Goal: Register for event/course

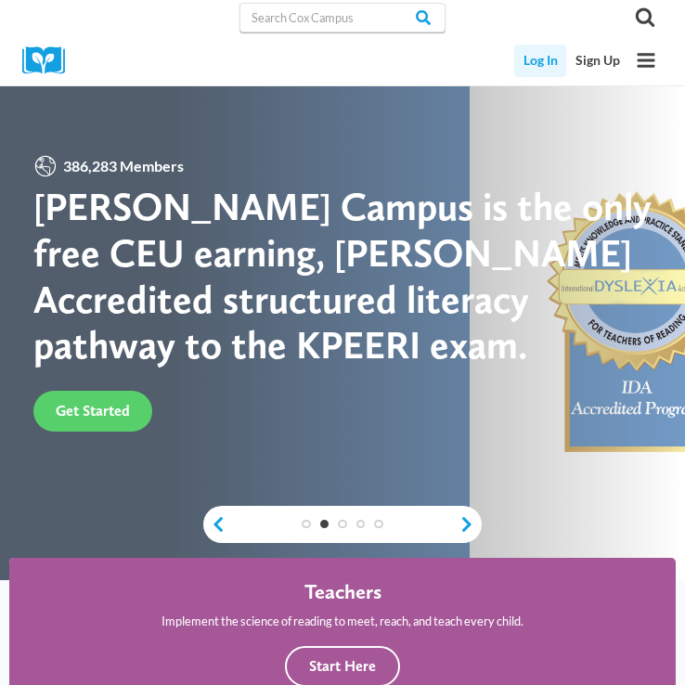
click at [538, 62] on link "Log In" at bounding box center [540, 61] width 52 height 32
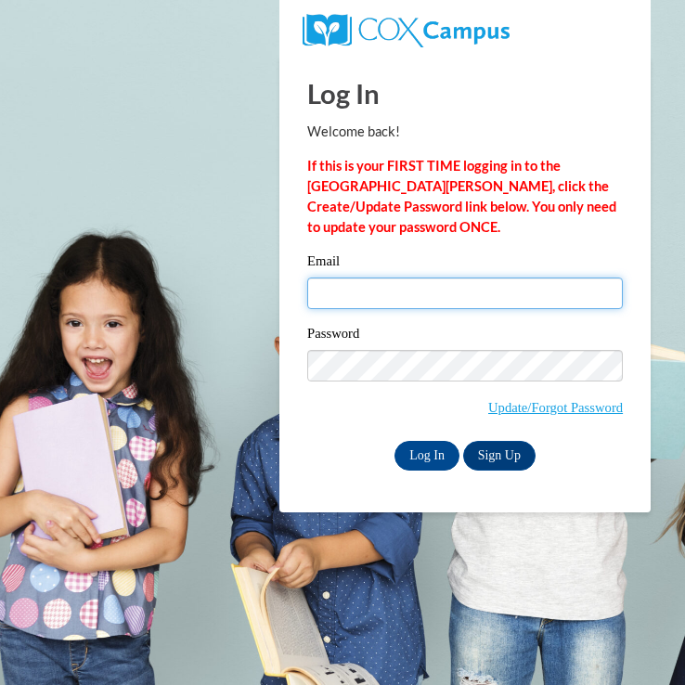
click at [419, 301] on input "Email" at bounding box center [465, 294] width 316 height 32
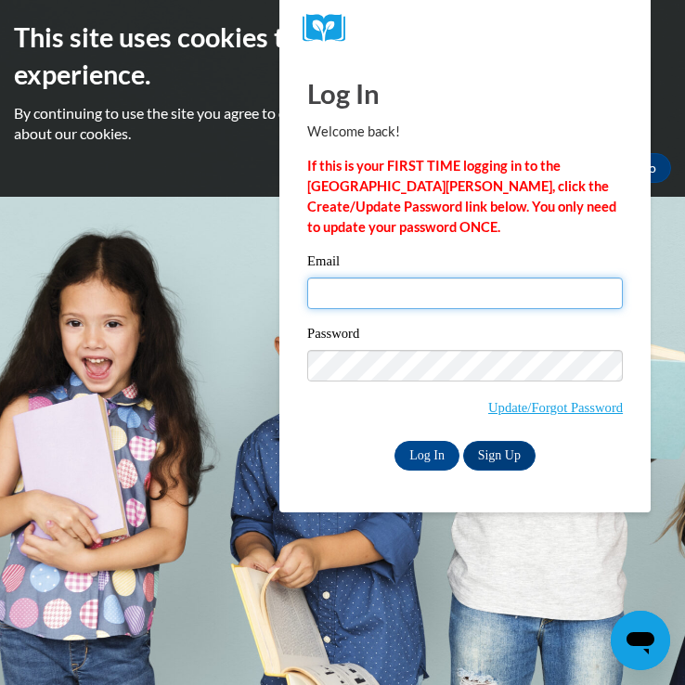
type input "carlile.k.j@gmail.com"
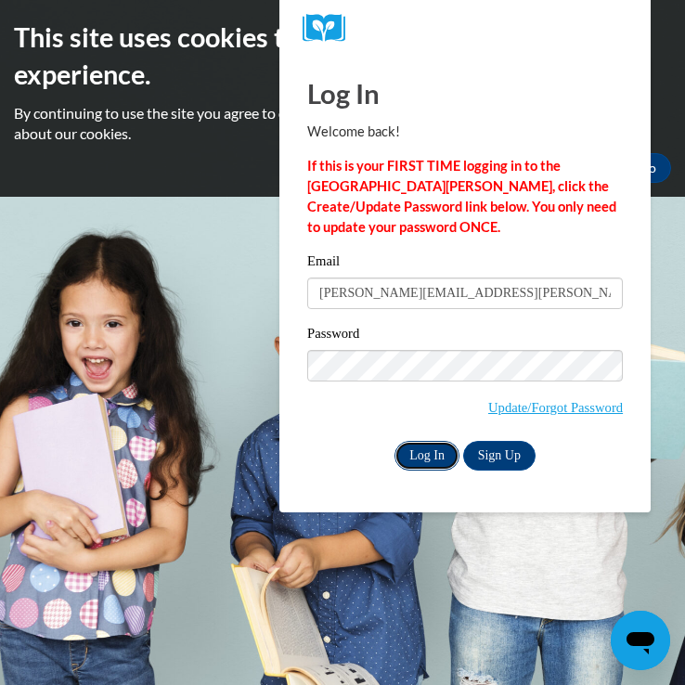
click at [413, 452] on input "Log In" at bounding box center [427, 456] width 65 height 30
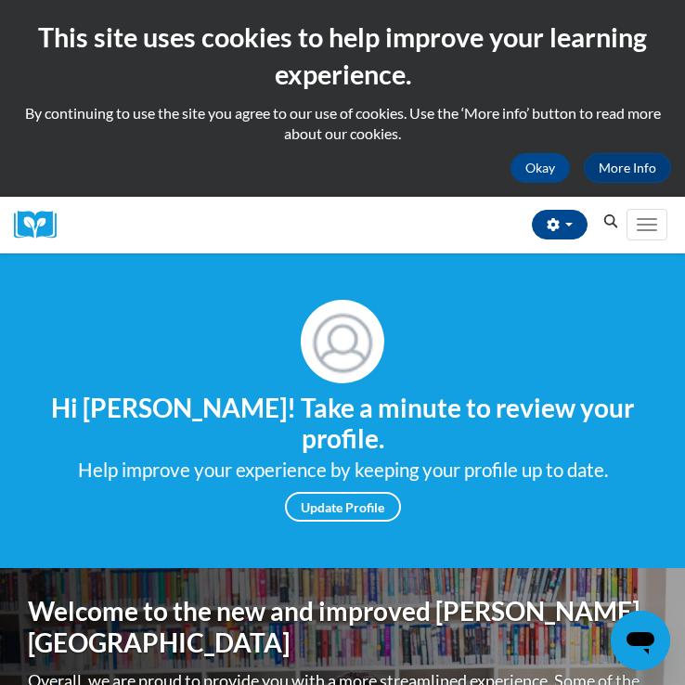
click at [611, 224] on icon "Search" at bounding box center [610, 221] width 17 height 14
click at [607, 228] on icon "Search" at bounding box center [610, 221] width 17 height 14
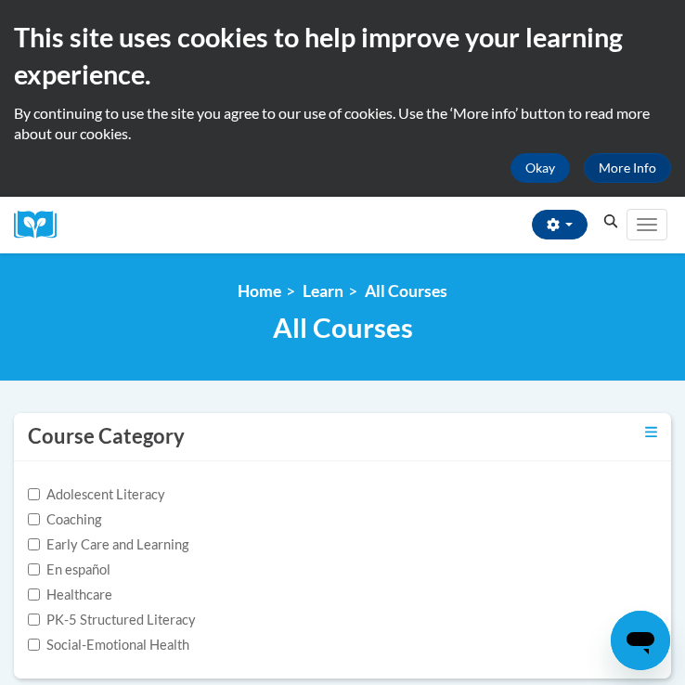
click at [611, 222] on icon "Search" at bounding box center [610, 221] width 17 height 14
click at [627, 225] on button "Toggle navigation" at bounding box center [647, 225] width 41 height 32
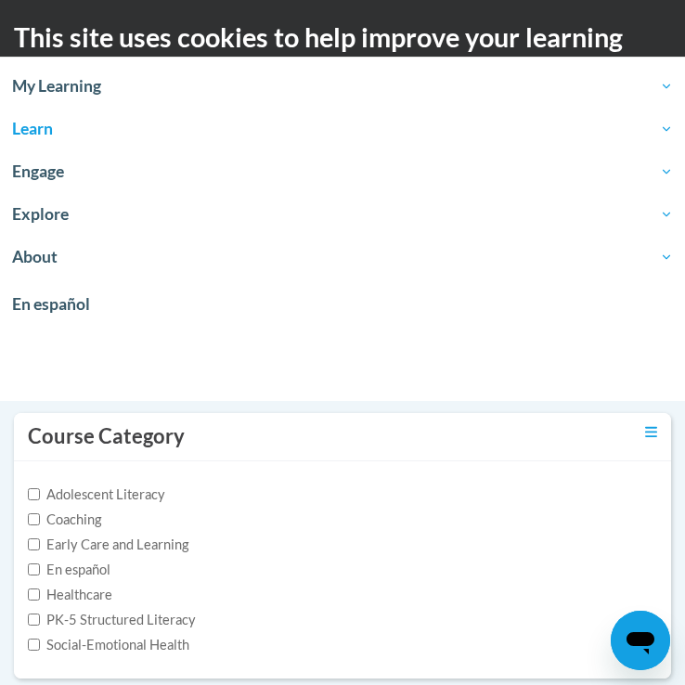
click at [507, 425] on div "Course Category" at bounding box center [342, 437] width 657 height 48
click at [506, 420] on div "Course Category" at bounding box center [342, 437] width 657 height 48
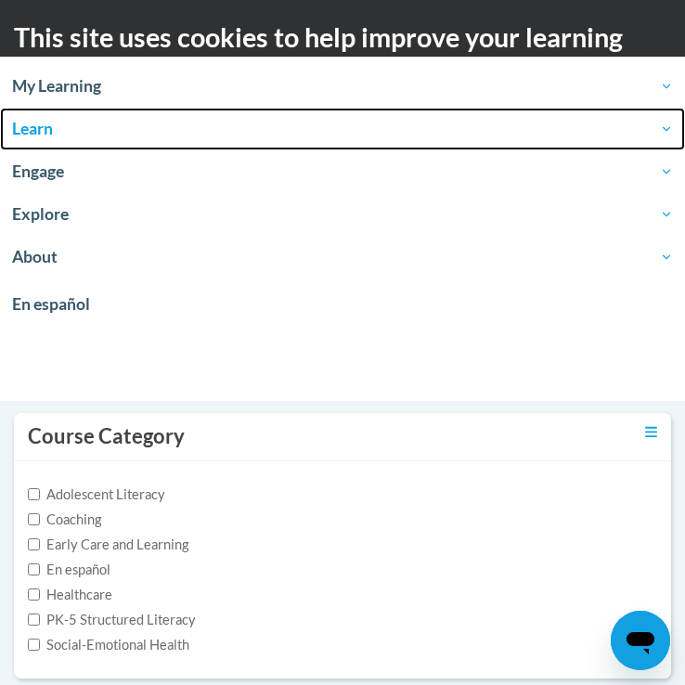
click at [108, 140] on link "Learn" at bounding box center [342, 129] width 685 height 43
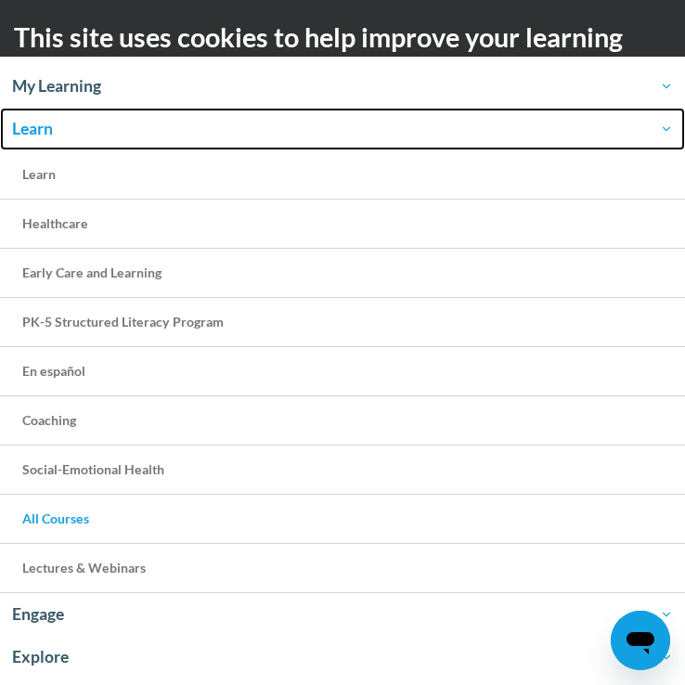
click at [107, 144] on link "Learn" at bounding box center [342, 129] width 685 height 43
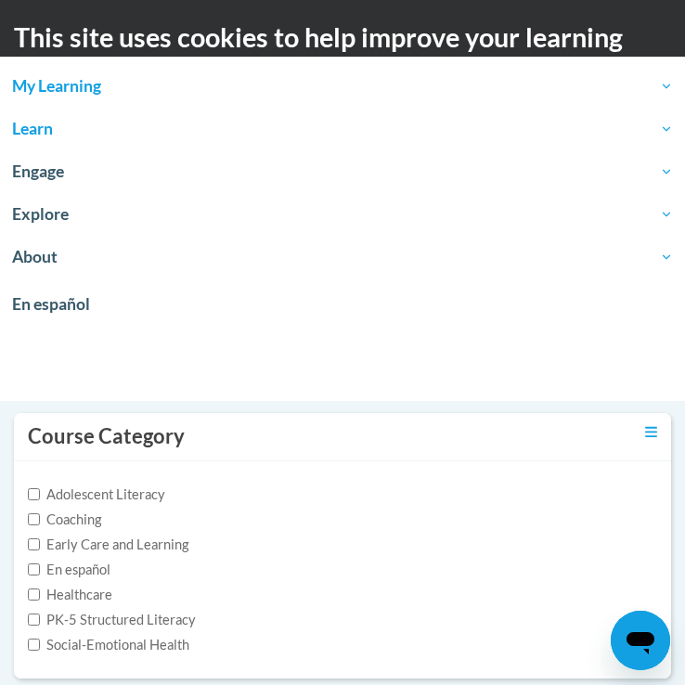
click at [82, 90] on span "My Learning" at bounding box center [342, 86] width 661 height 22
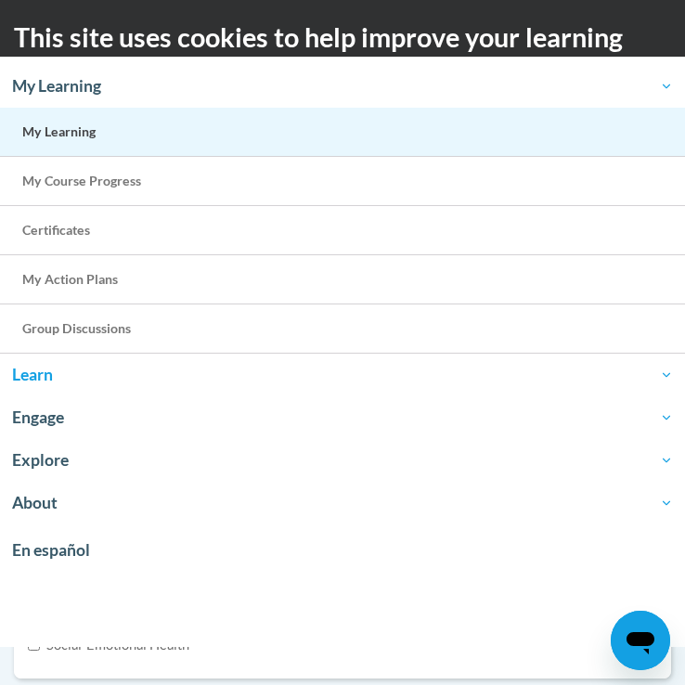
click at [108, 139] on link "My Learning" at bounding box center [342, 132] width 685 height 49
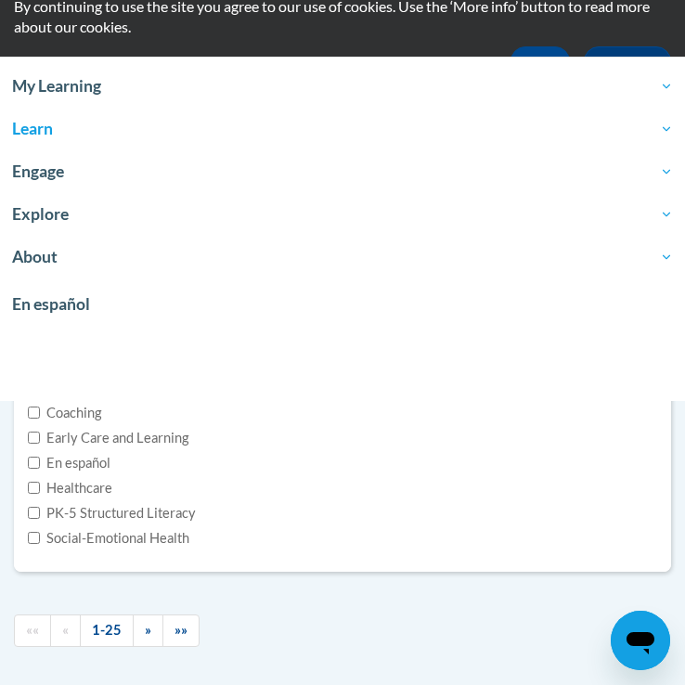
scroll to position [82, 0]
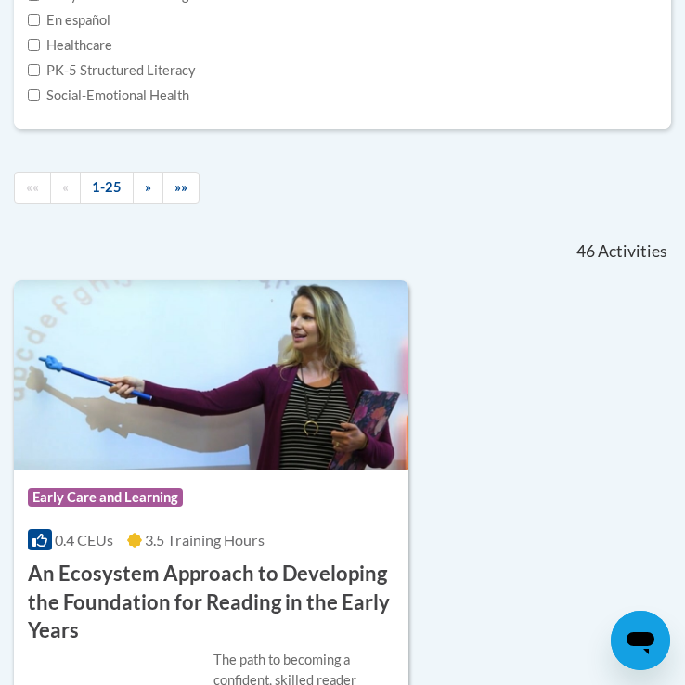
scroll to position [549, 0]
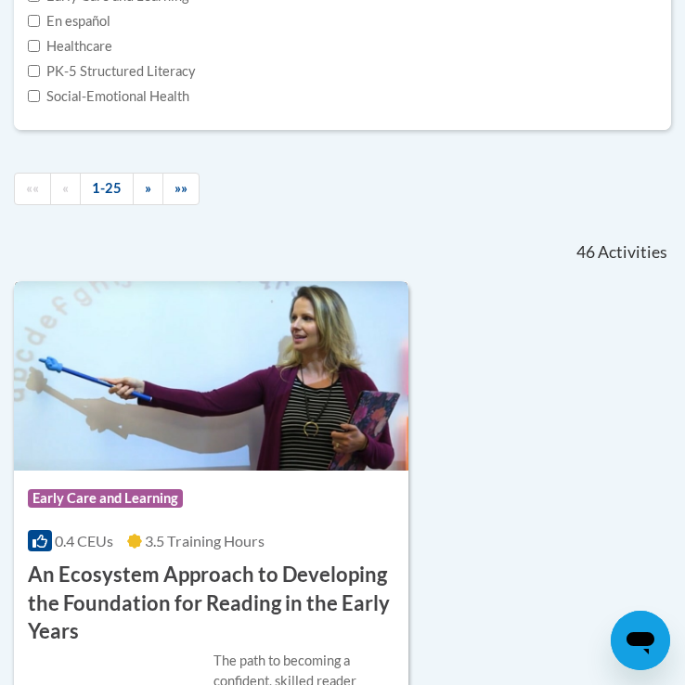
click at [169, 504] on span "Early Care and Learning" at bounding box center [105, 498] width 155 height 19
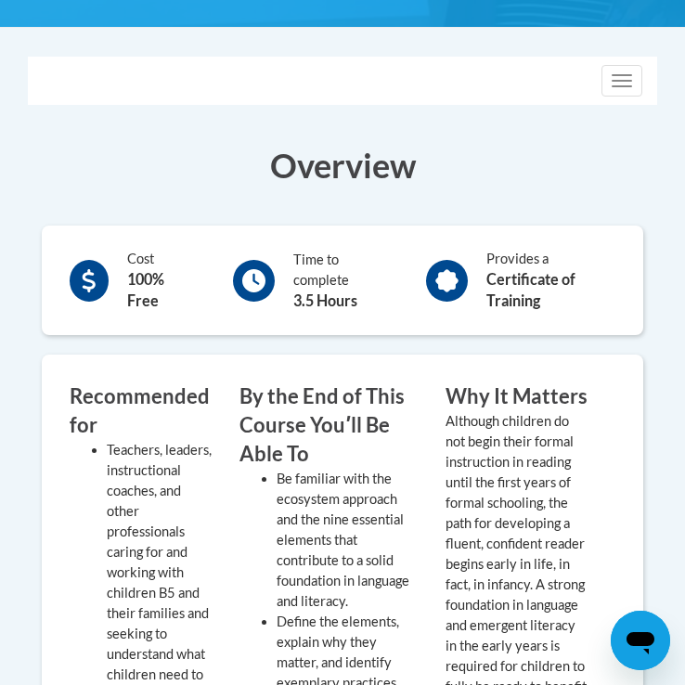
scroll to position [653, 0]
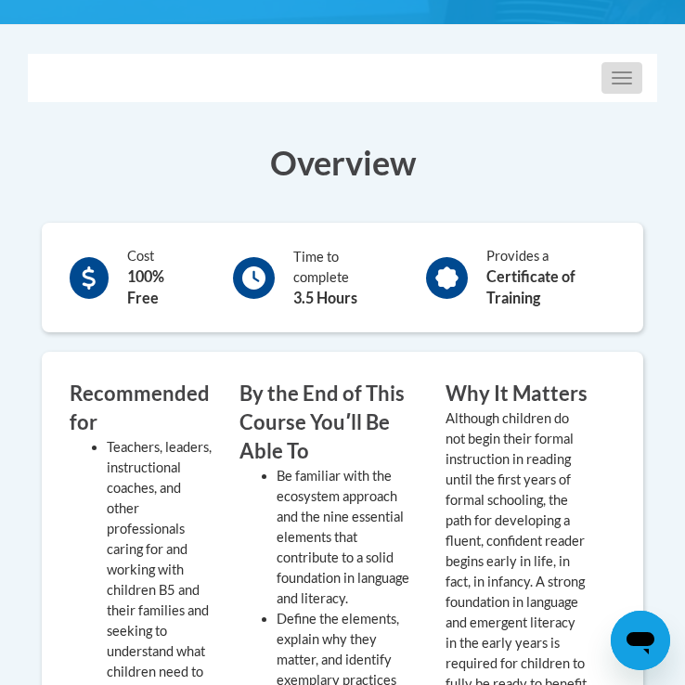
click at [620, 94] on button "Toggle navigation" at bounding box center [622, 78] width 41 height 32
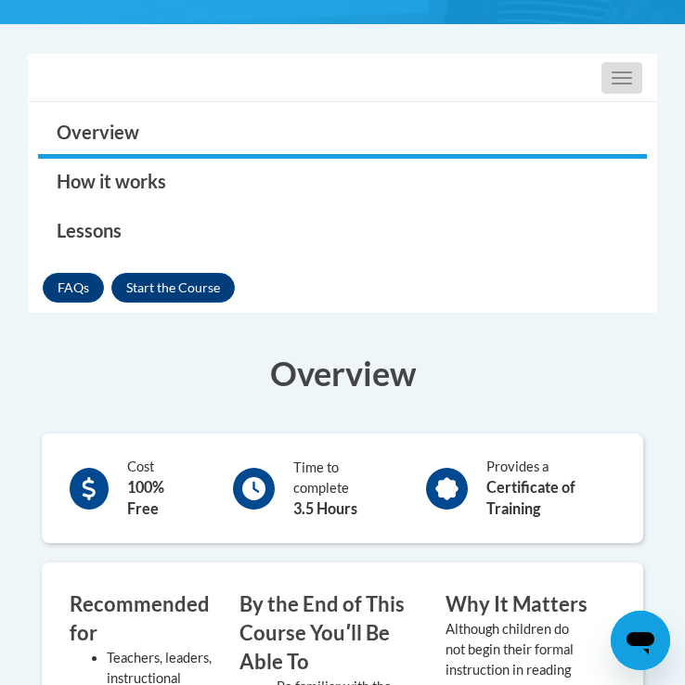
click at [620, 94] on button "Toggle navigation" at bounding box center [622, 78] width 41 height 32
click at [183, 299] on button "Enroll" at bounding box center [172, 288] width 123 height 30
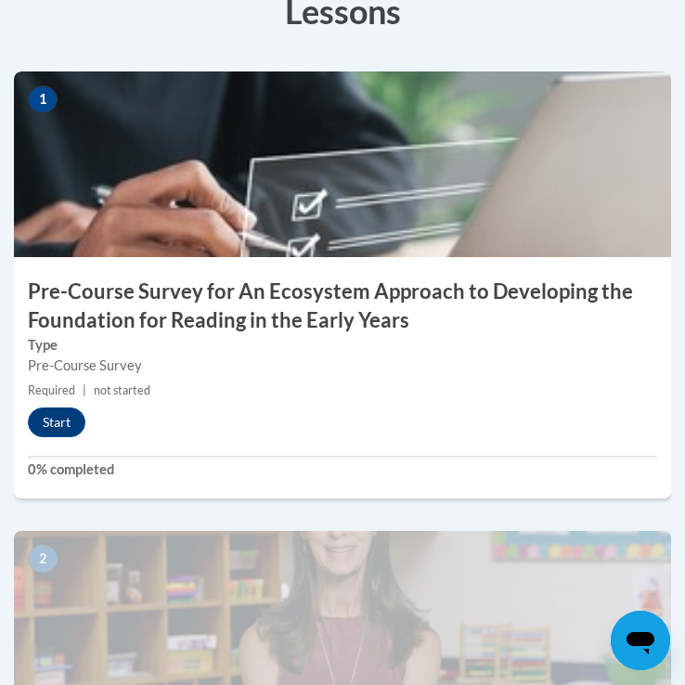
scroll to position [786, 0]
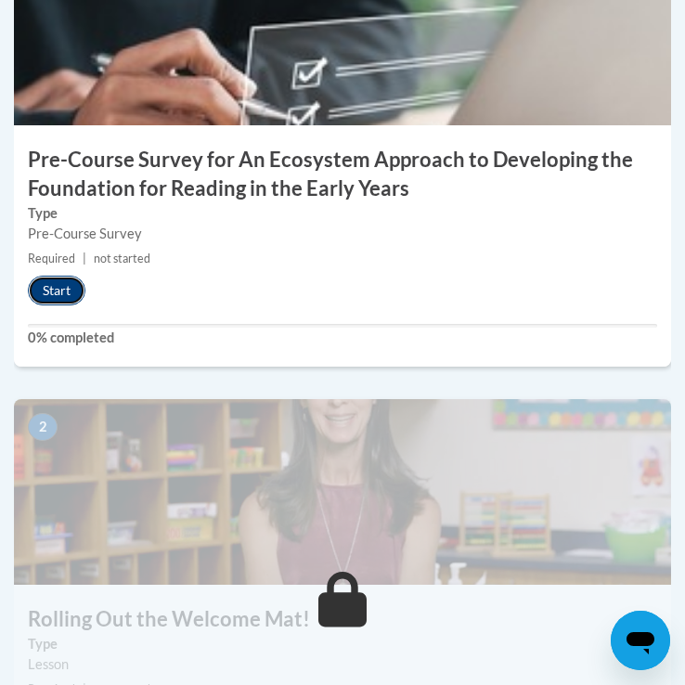
click at [70, 305] on button "Start" at bounding box center [57, 291] width 58 height 30
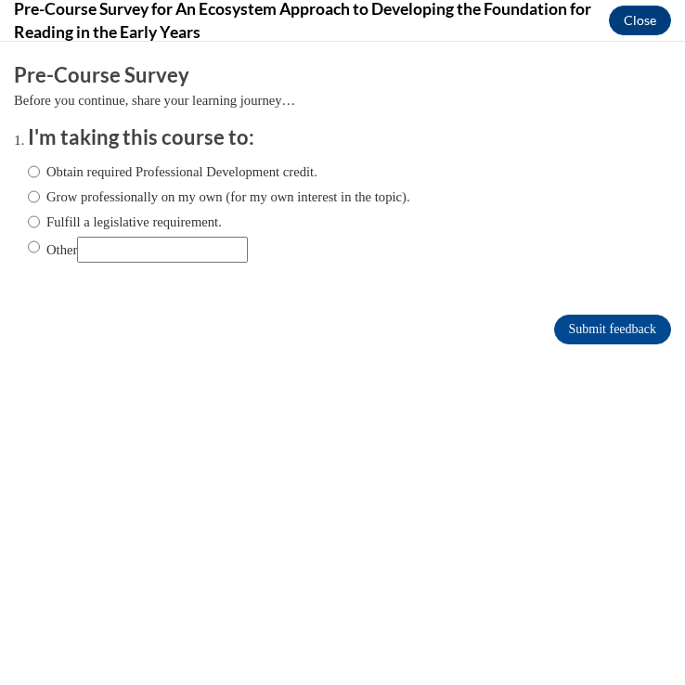
scroll to position [0, 0]
click at [140, 172] on label "Obtain required Professional Development credit." at bounding box center [173, 172] width 290 height 20
click at [40, 172] on input "Obtain required Professional Development credit." at bounding box center [34, 172] width 12 height 20
radio input "true"
click at [608, 330] on input "Submit feedback" at bounding box center [612, 330] width 117 height 30
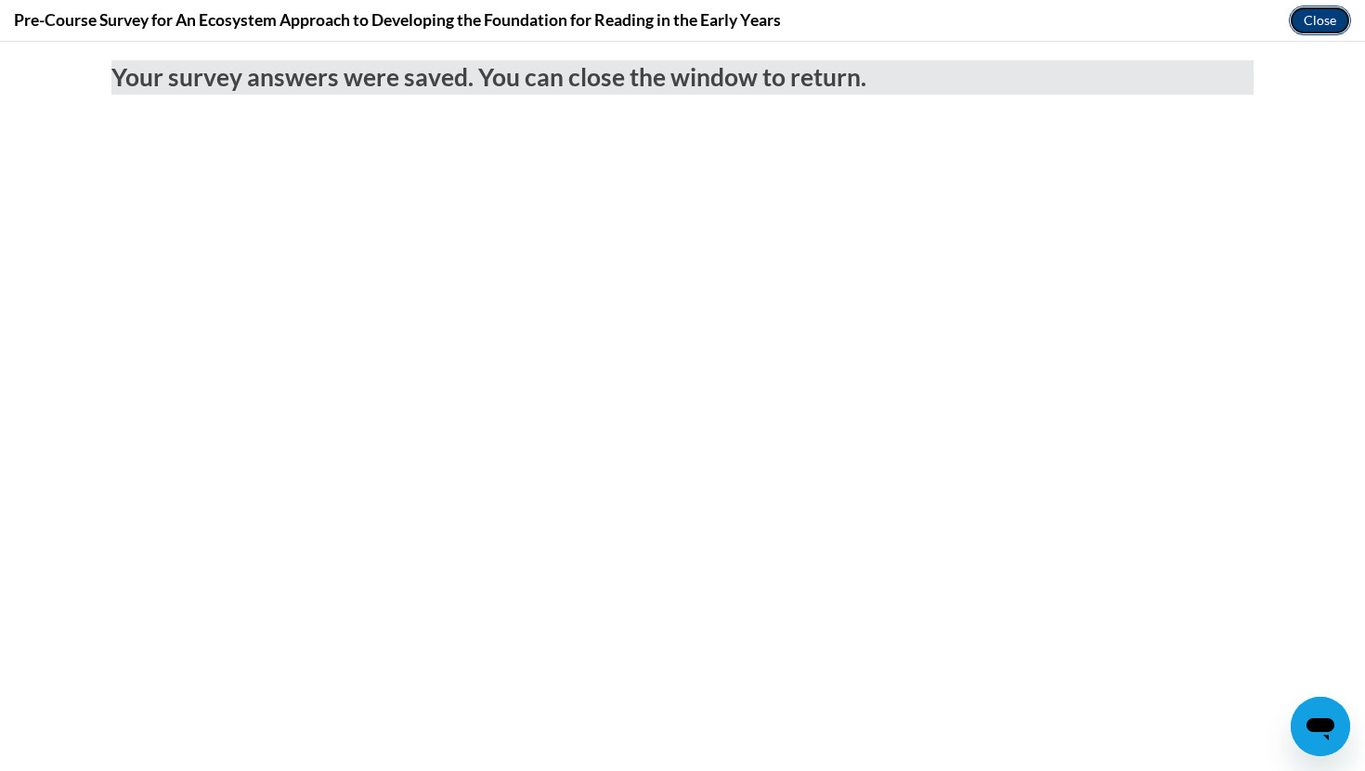
click at [684, 28] on button "Close" at bounding box center [1320, 21] width 62 height 30
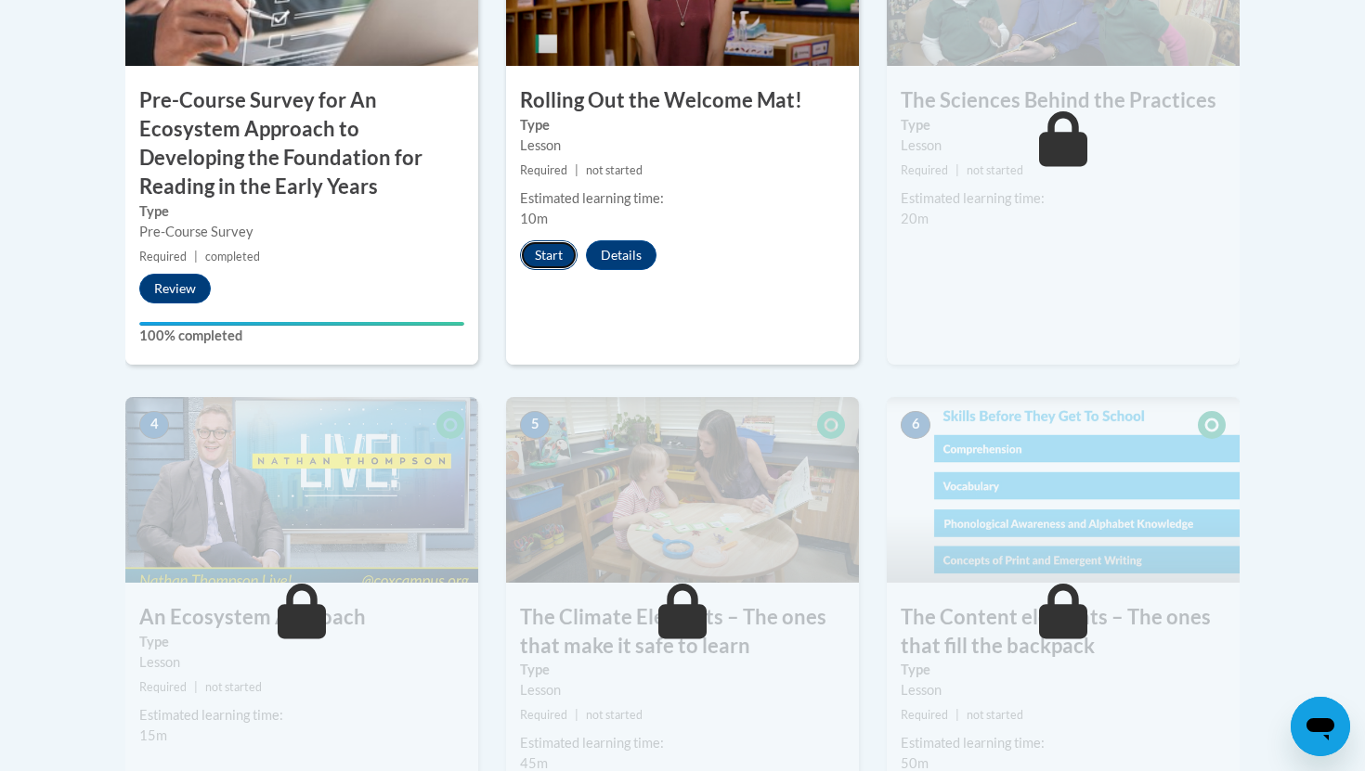
click at [550, 261] on button "Start" at bounding box center [549, 255] width 58 height 30
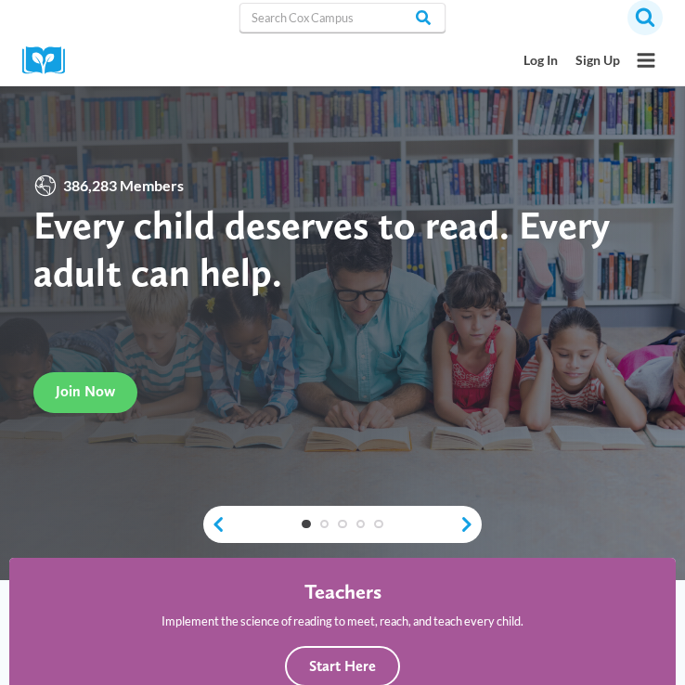
click at [651, 17] on icon "View Search Form" at bounding box center [644, 16] width 19 height 19
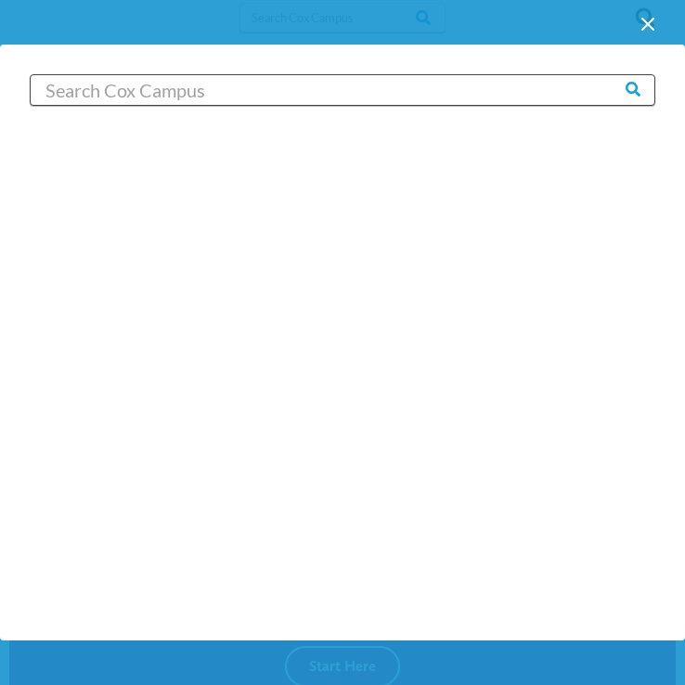
click at [407, 98] on input "Search in [URL][DOMAIN_NAME]" at bounding box center [343, 90] width 626 height 32
type input "structured vocab"
click at [583, 74] on input "Search" at bounding box center [619, 89] width 72 height 30
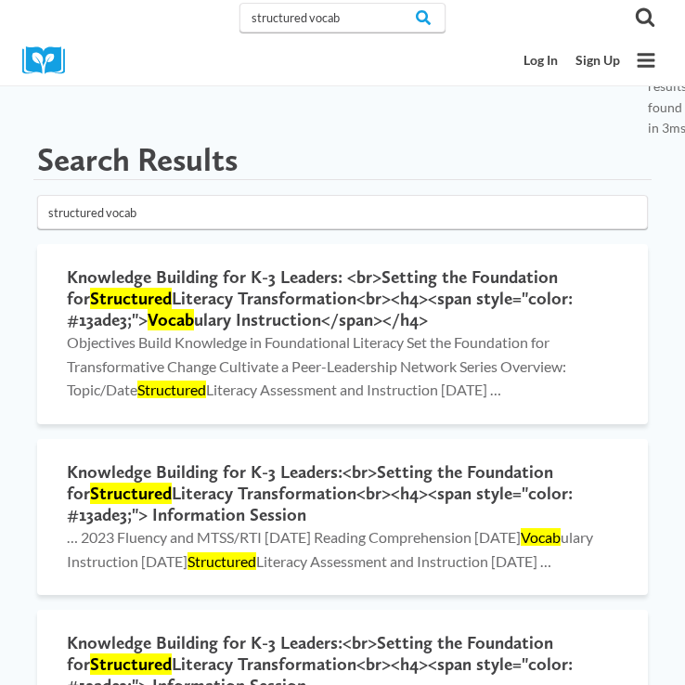
drag, startPoint x: 196, startPoint y: 224, endPoint x: -39, endPoint y: 214, distance: 235.1
click at [654, 17] on icon "Search" at bounding box center [645, 16] width 20 height 20
type input "structured vocab"
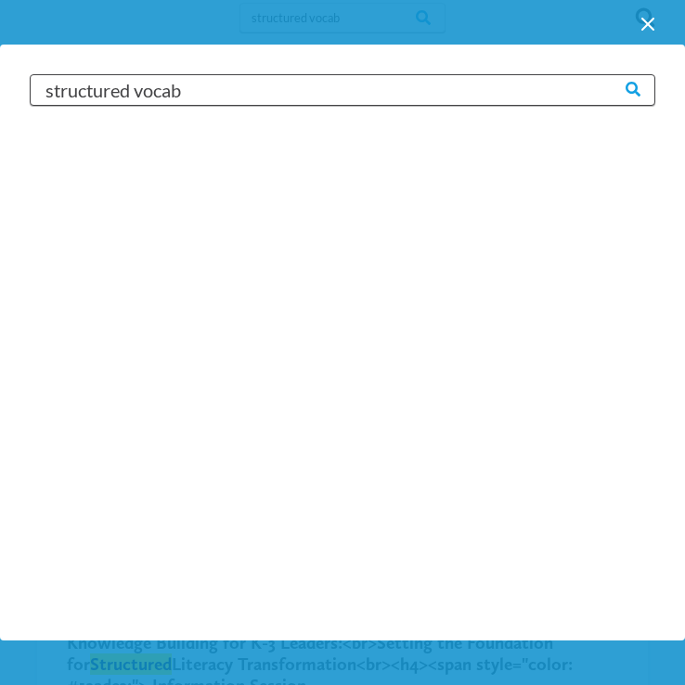
click at [578, 100] on input "structured vocab" at bounding box center [343, 90] width 626 height 32
click at [572, 91] on input "structured vocab" at bounding box center [343, 90] width 626 height 32
paste input "Structured Literacy K-3 Vocabulary Instruction"
type input "Structured Literacy K-3 Vocabulary Instruction"
click at [583, 74] on input "Search" at bounding box center [619, 89] width 72 height 30
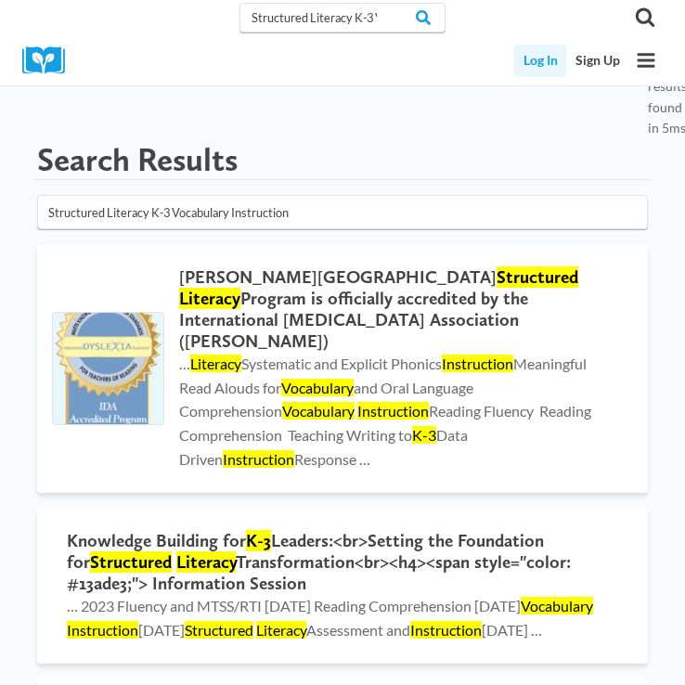
click at [534, 67] on link "Log In" at bounding box center [540, 61] width 52 height 32
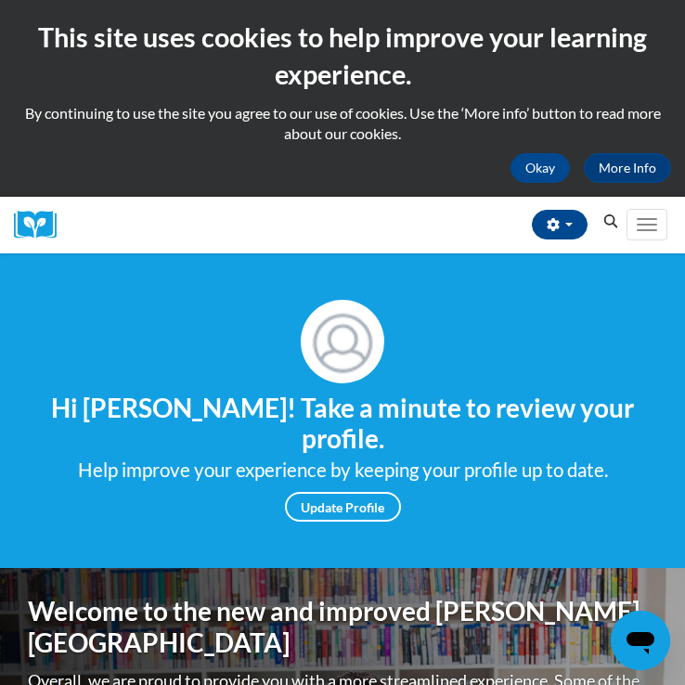
click at [610, 223] on icon "Search" at bounding box center [610, 221] width 17 height 14
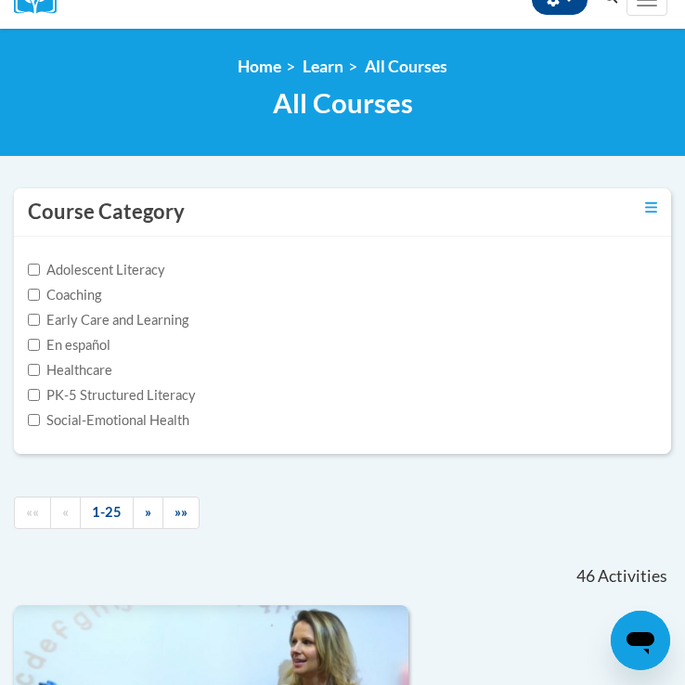
scroll to position [229, 0]
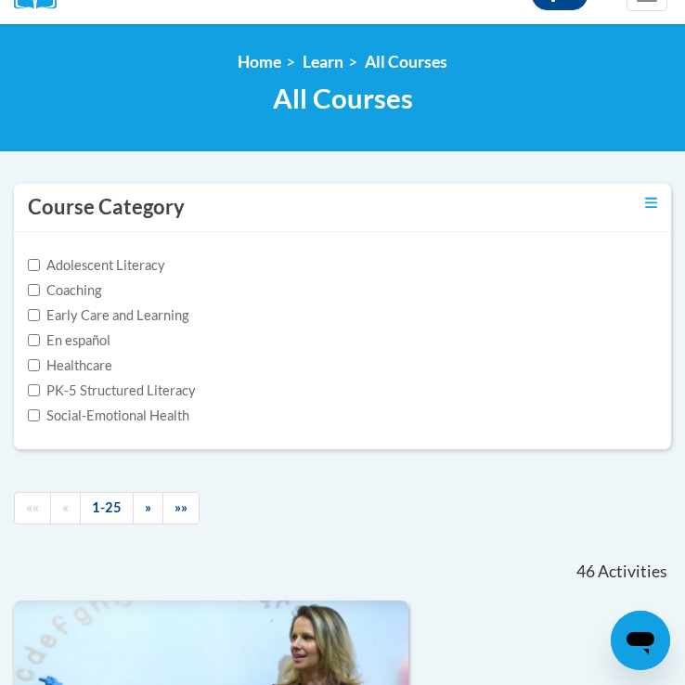
click at [118, 266] on label "Adolescent Literacy" at bounding box center [96, 265] width 137 height 20
click at [40, 266] on input "Adolescent Literacy" at bounding box center [34, 265] width 12 height 12
checkbox input "true"
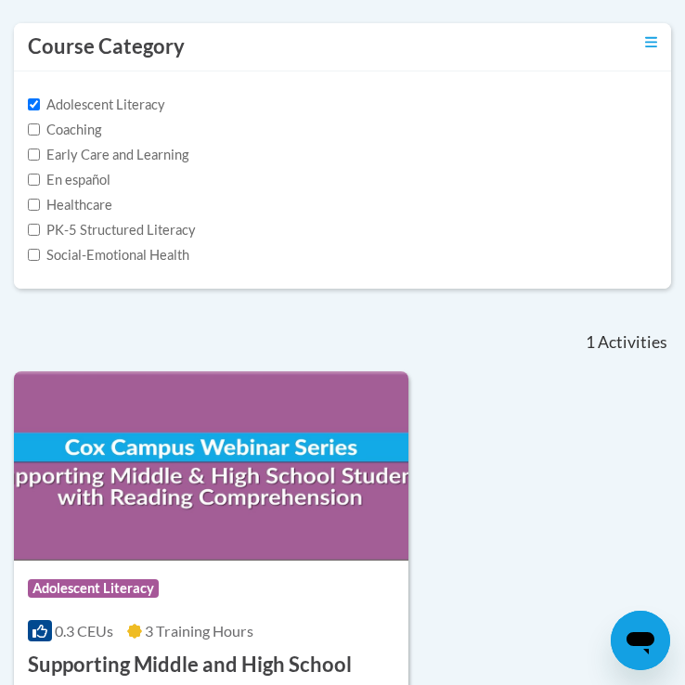
scroll to position [0, 0]
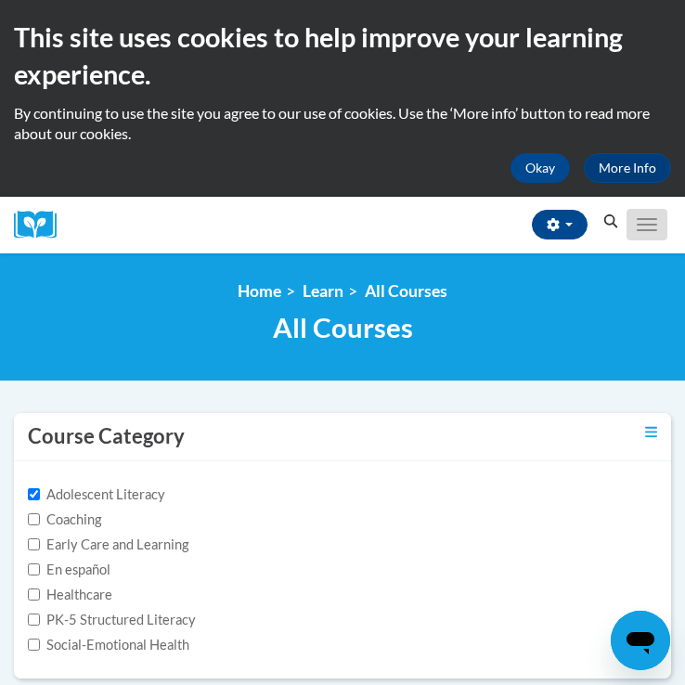
click at [667, 226] on button "Toggle navigation" at bounding box center [647, 225] width 41 height 32
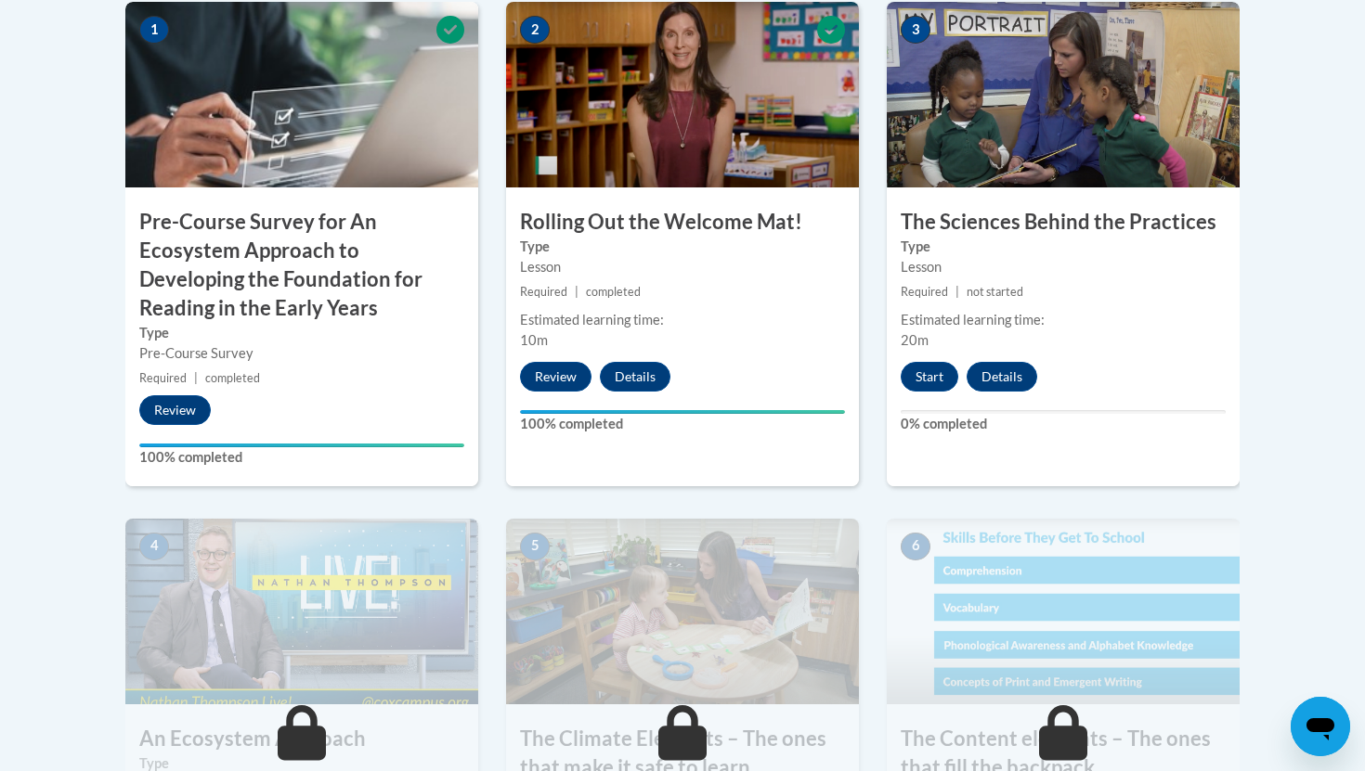
scroll to position [718, 0]
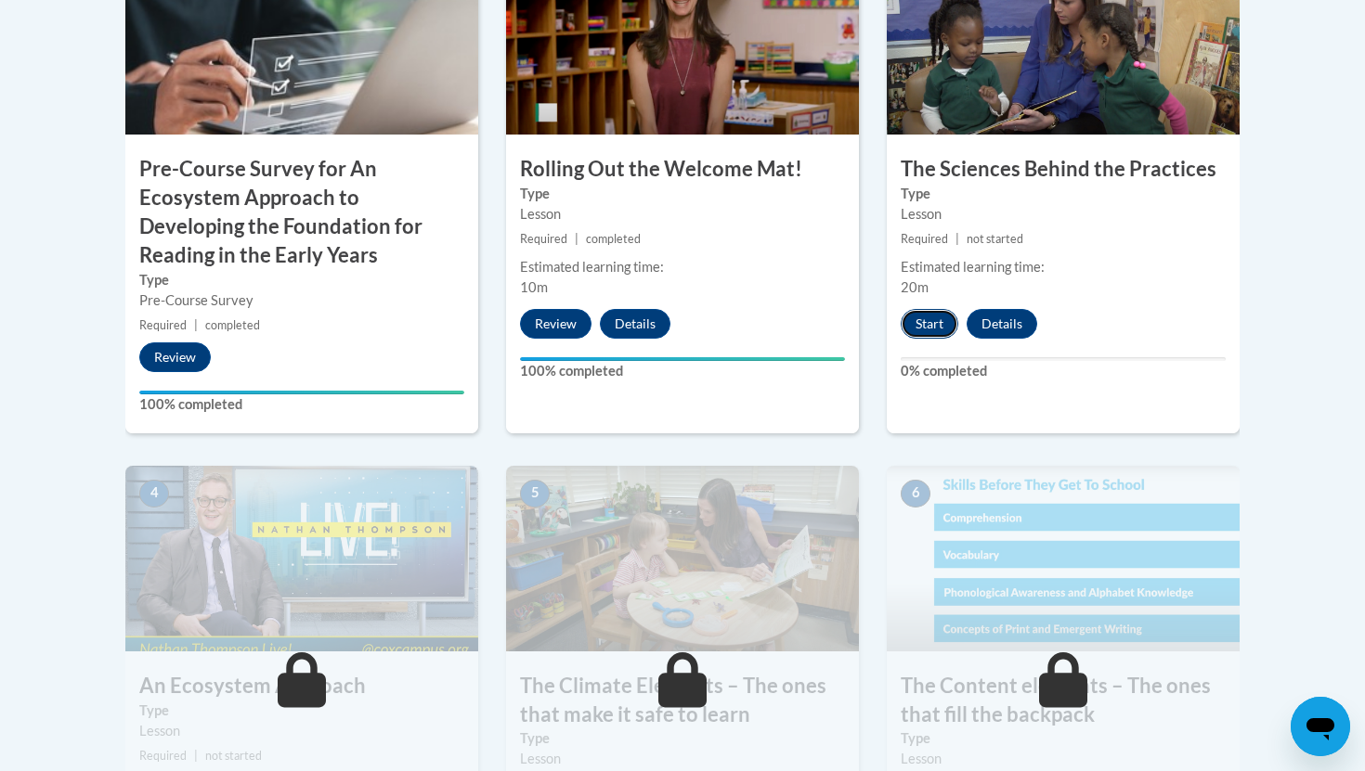
click at [936, 321] on button "Start" at bounding box center [929, 324] width 58 height 30
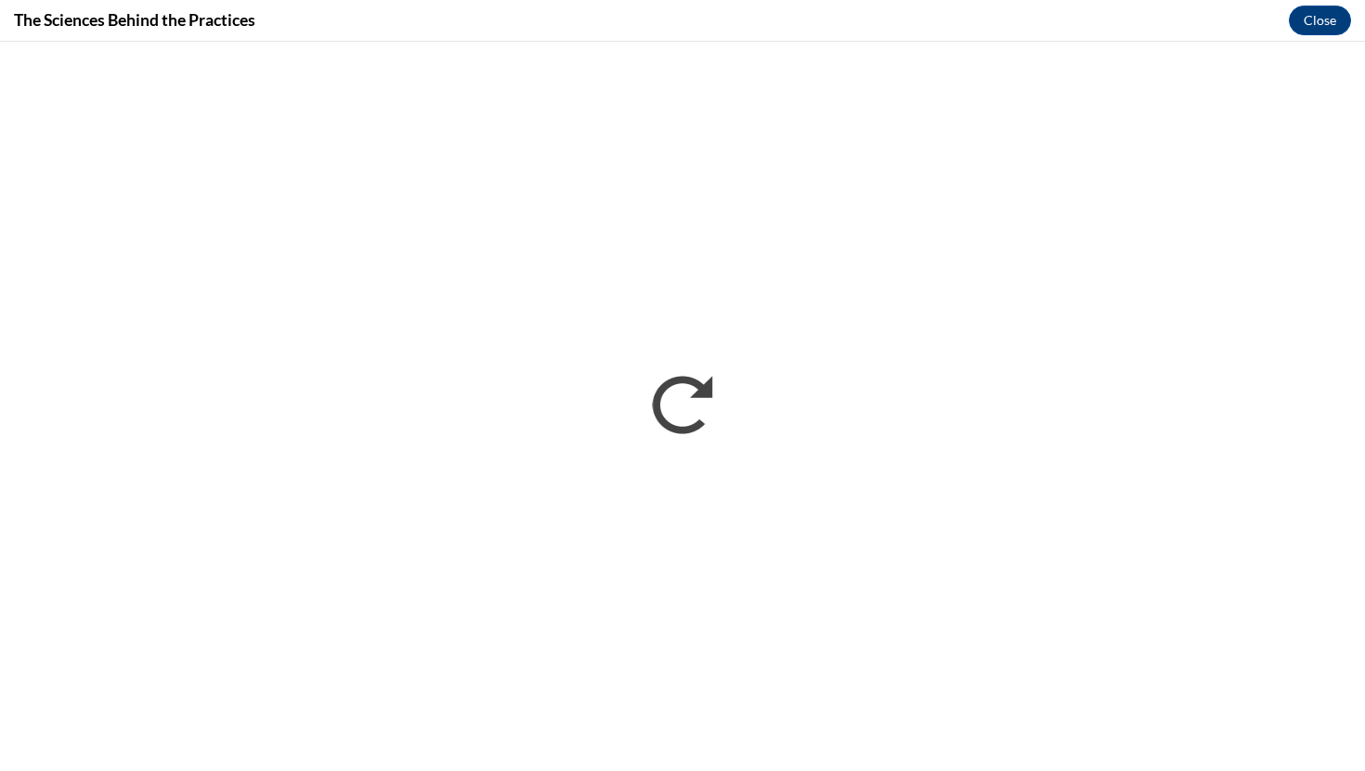
scroll to position [0, 0]
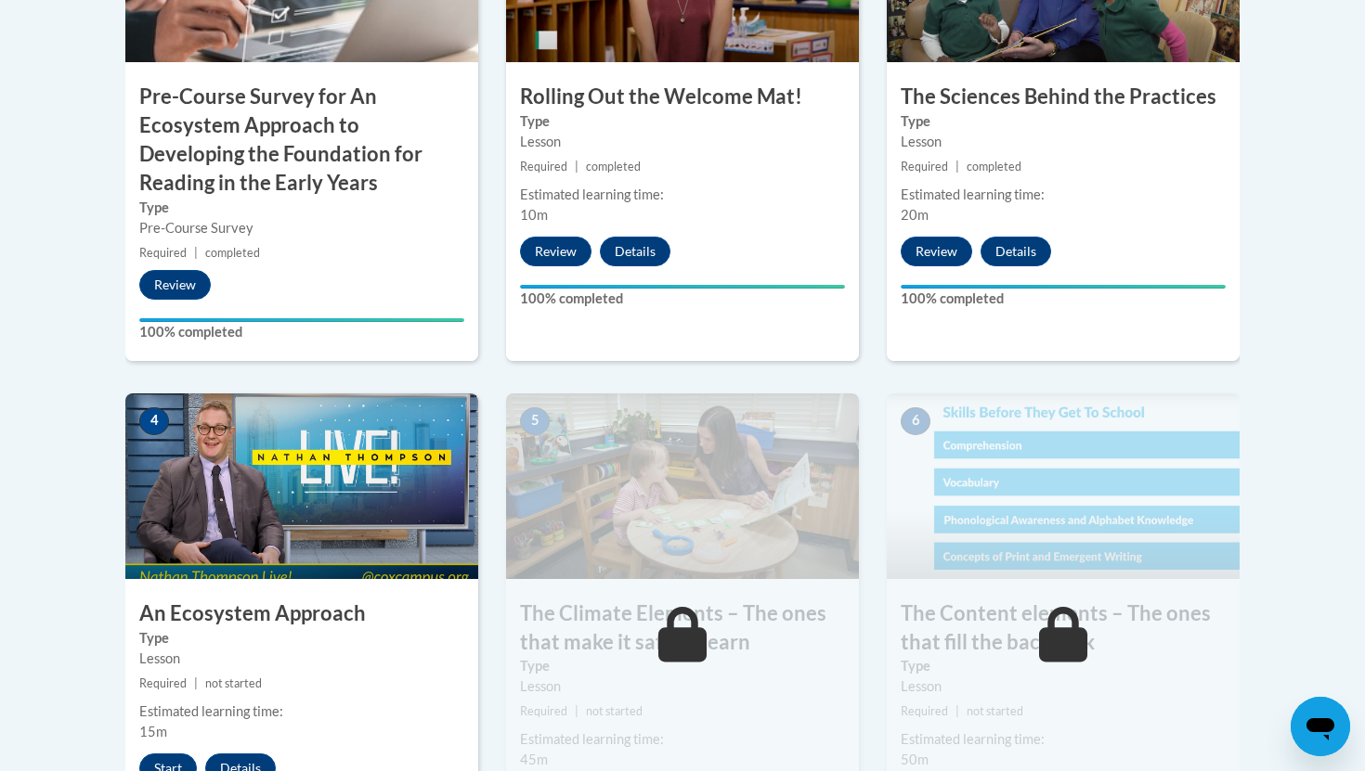
scroll to position [832, 0]
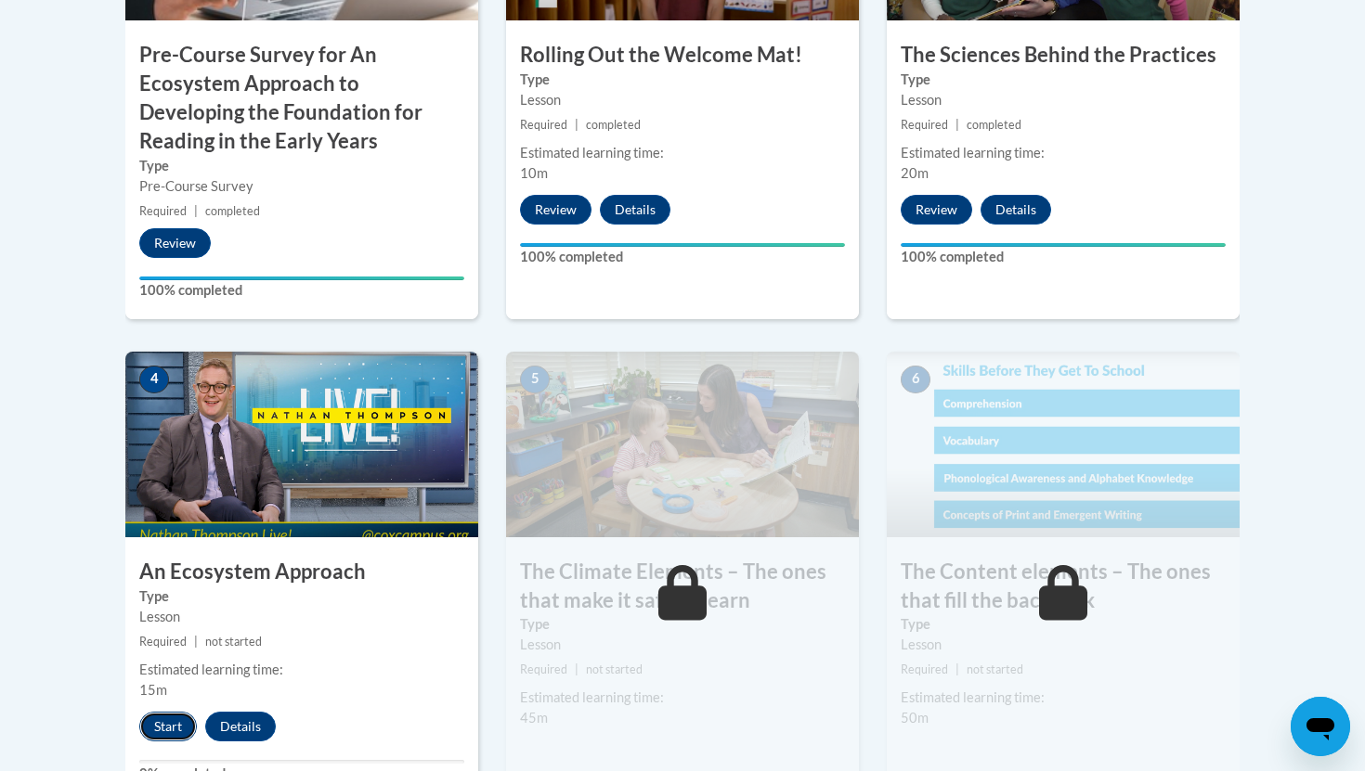
click at [172, 722] on button "Start" at bounding box center [168, 727] width 58 height 30
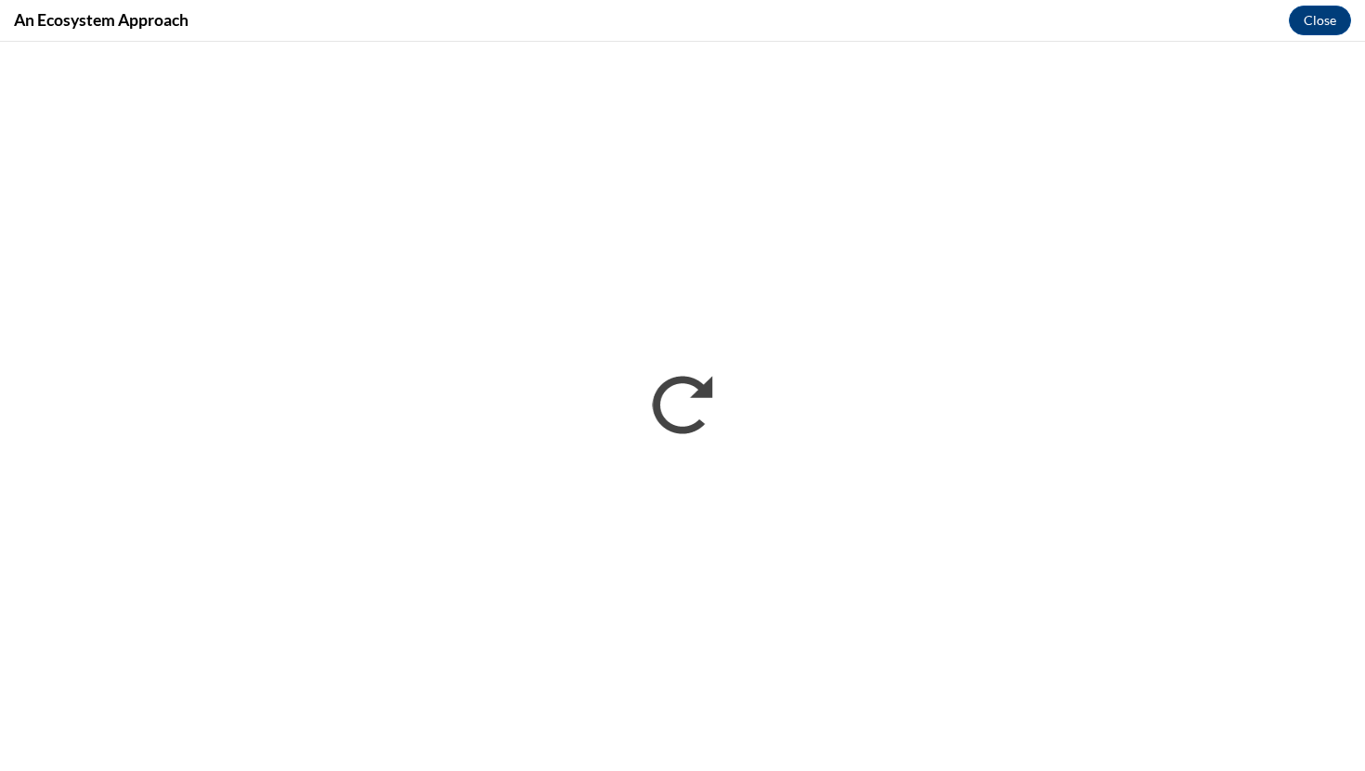
scroll to position [0, 0]
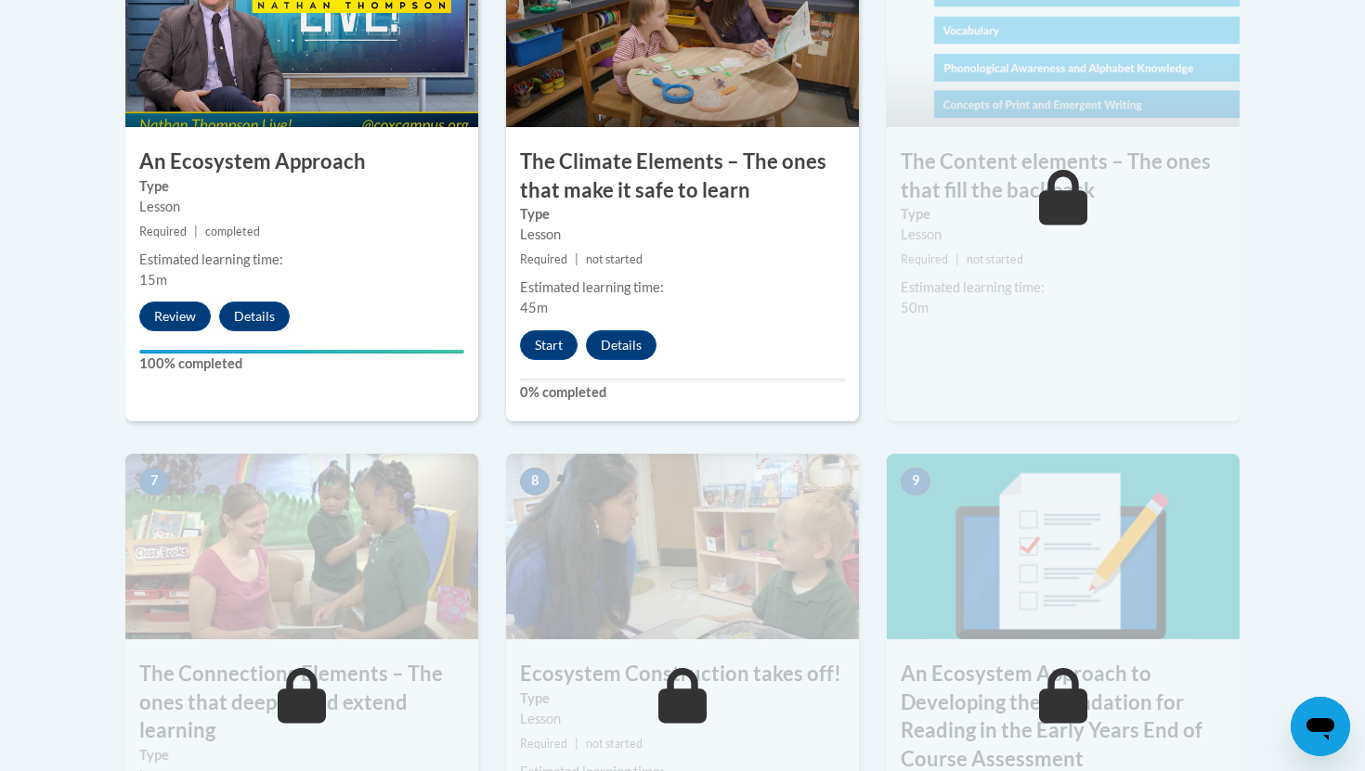
scroll to position [1237, 0]
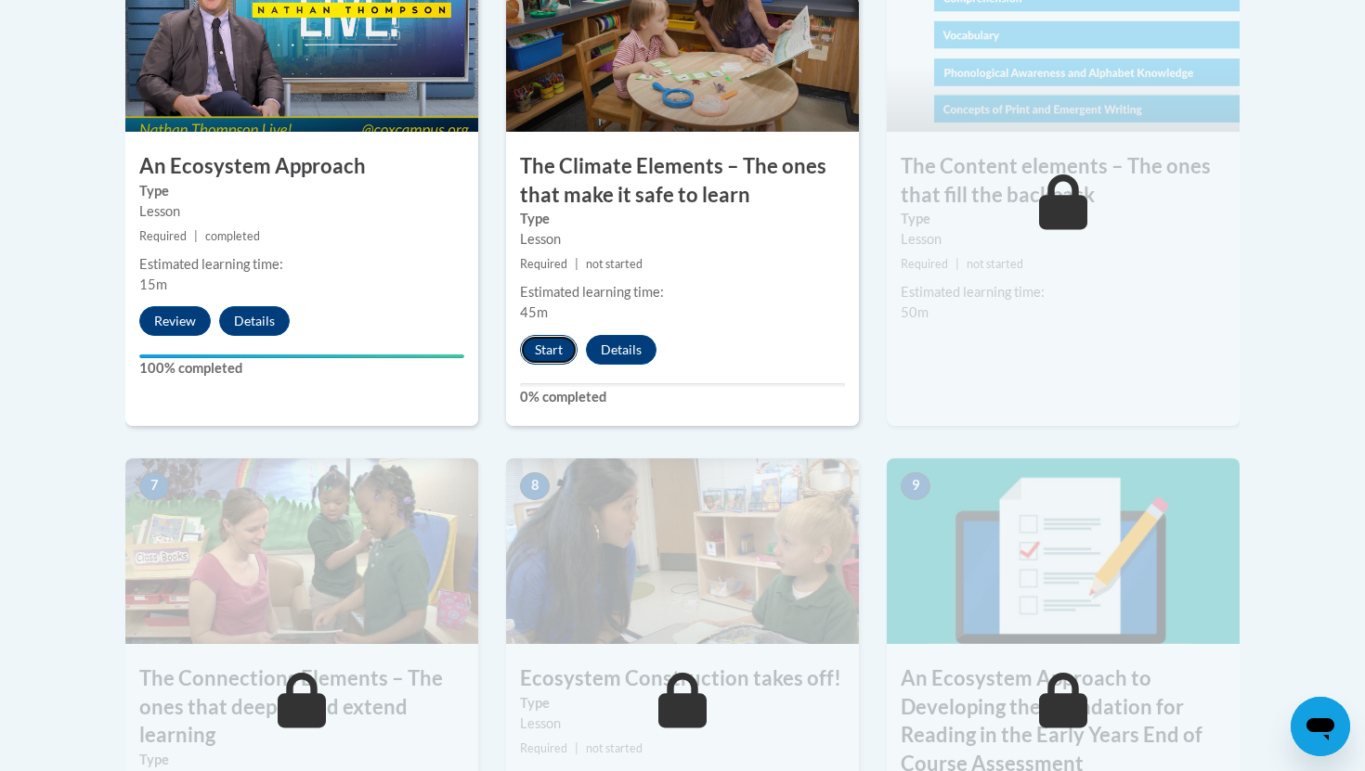
click at [542, 349] on button "Start" at bounding box center [549, 350] width 58 height 30
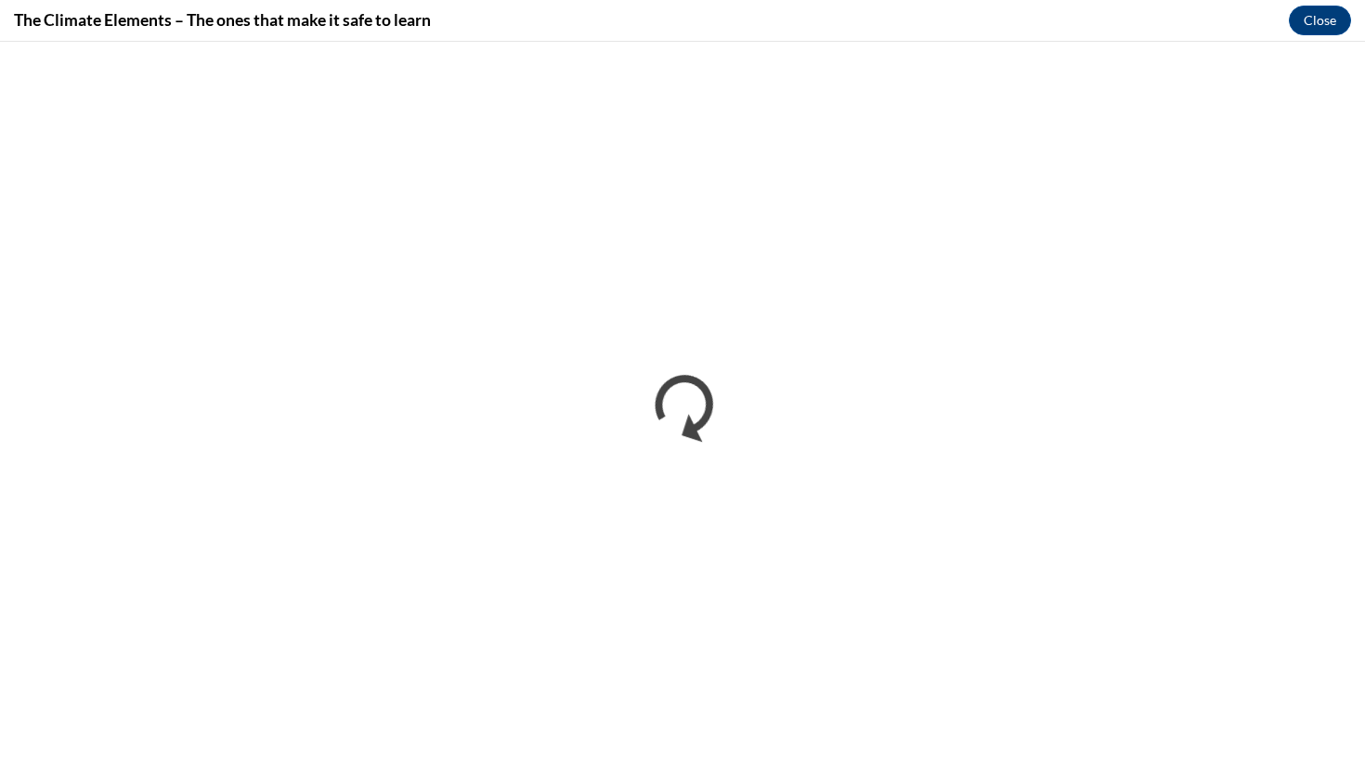
scroll to position [0, 0]
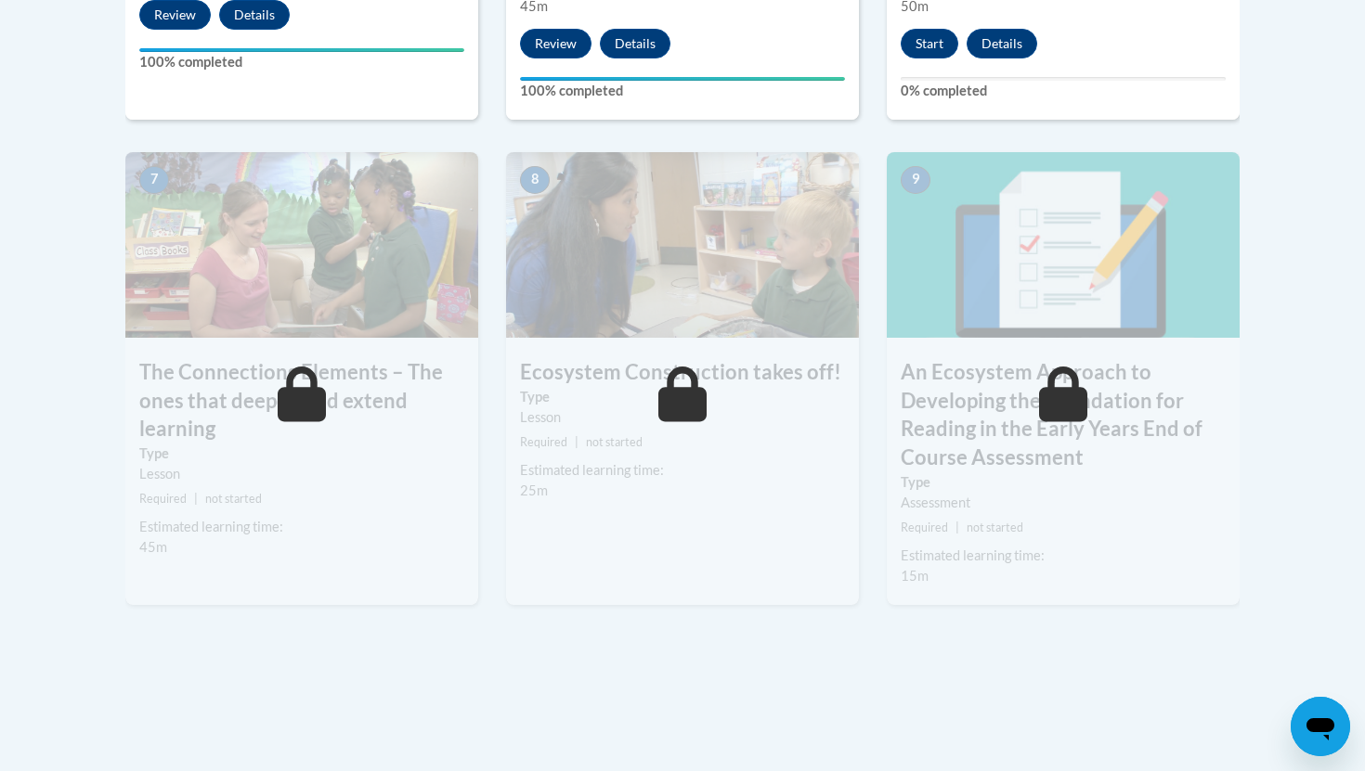
scroll to position [1545, 0]
